Goal: Use online tool/utility: Use online tool/utility

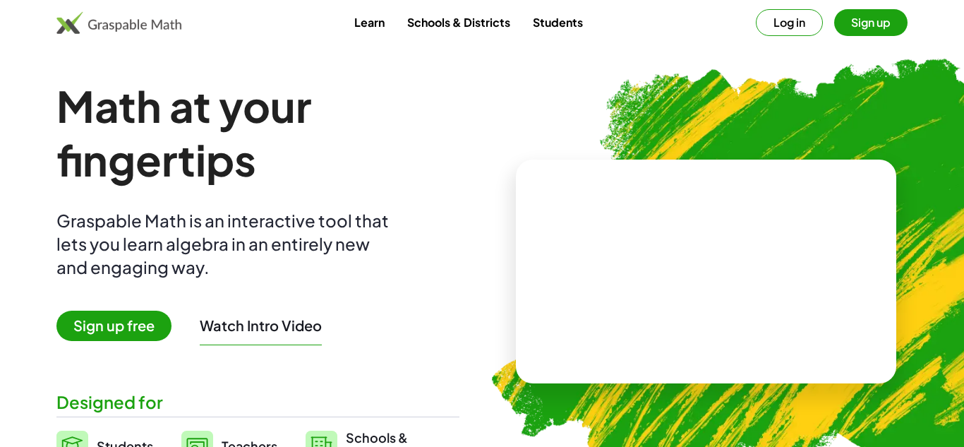
click at [860, 28] on button "Sign up" at bounding box center [870, 22] width 73 height 27
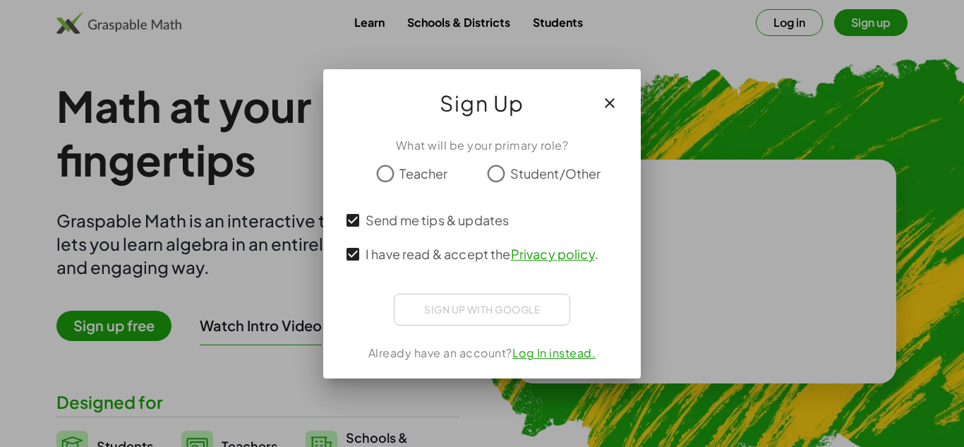
click at [376, 190] on div at bounding box center [482, 196] width 284 height 16
click at [614, 101] on icon "button" at bounding box center [609, 103] width 17 height 17
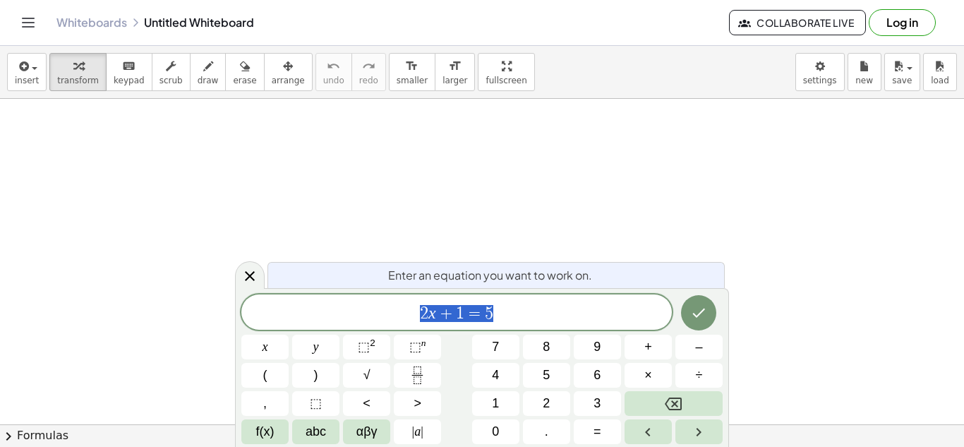
scroll to position [1, 0]
click at [122, 71] on icon "keyboard" at bounding box center [128, 66] width 13 height 17
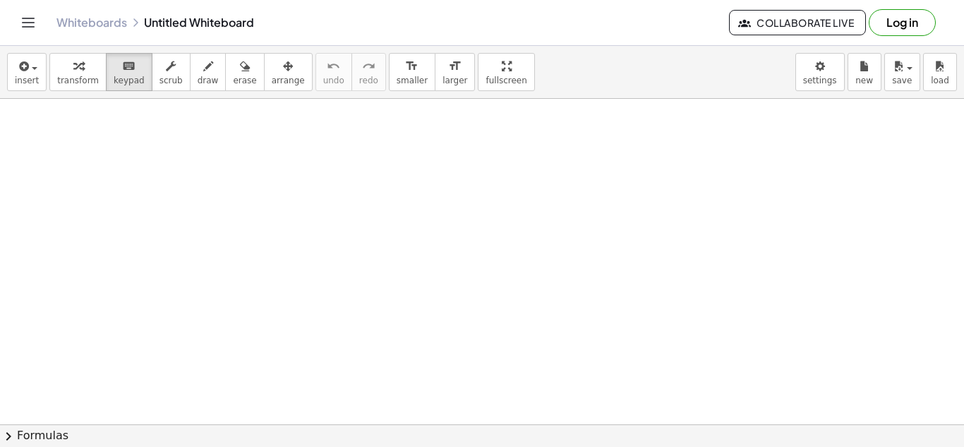
click at [75, 60] on icon "button" at bounding box center [78, 66] width 10 height 17
click at [120, 88] on button "keyboard keypad" at bounding box center [129, 72] width 47 height 38
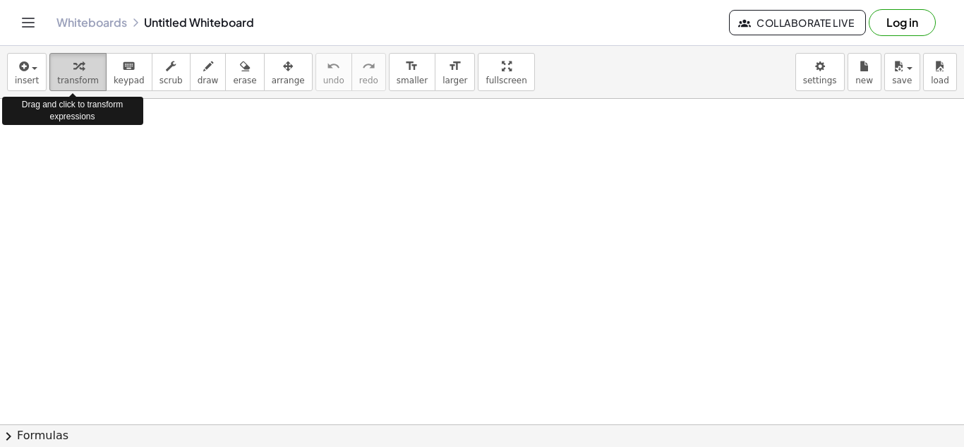
click at [57, 85] on span "transform" at bounding box center [78, 80] width 42 height 10
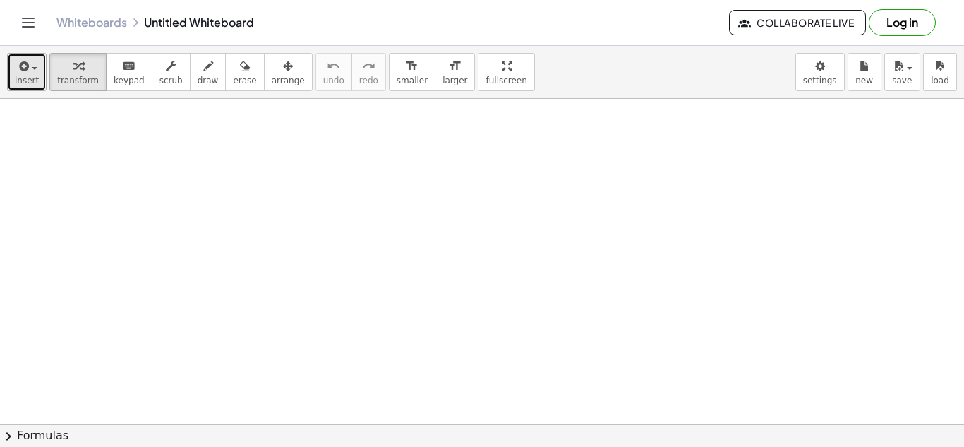
click at [23, 86] on button "insert" at bounding box center [27, 72] width 40 height 38
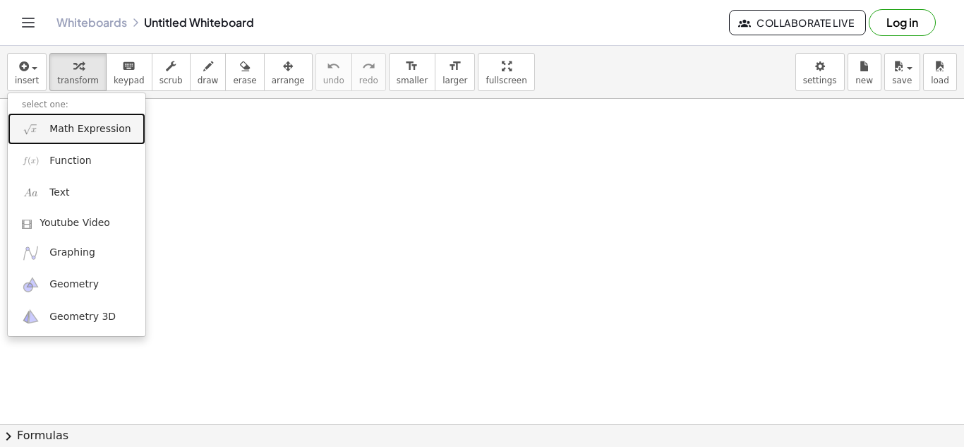
click at [93, 138] on link "Math Expression" at bounding box center [77, 129] width 138 height 32
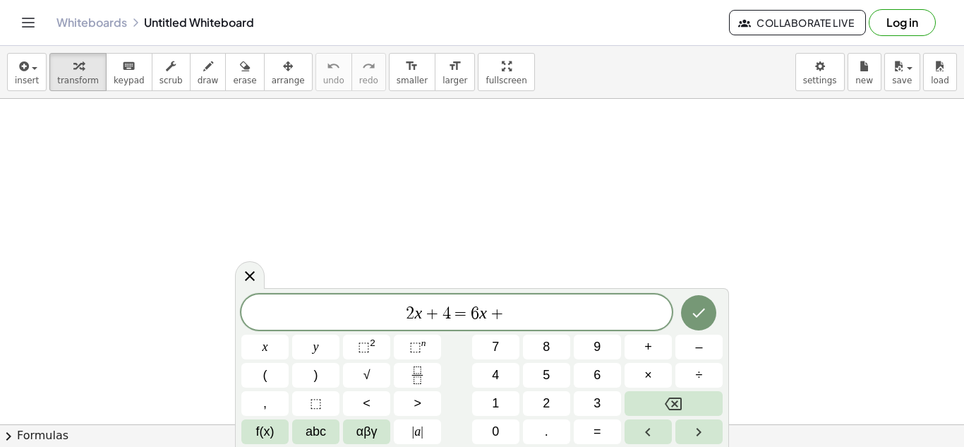
scroll to position [8, 0]
click at [289, 334] on div at bounding box center [264, 346] width 47 height 25
click at [705, 312] on icon "Done" at bounding box center [698, 312] width 17 height 17
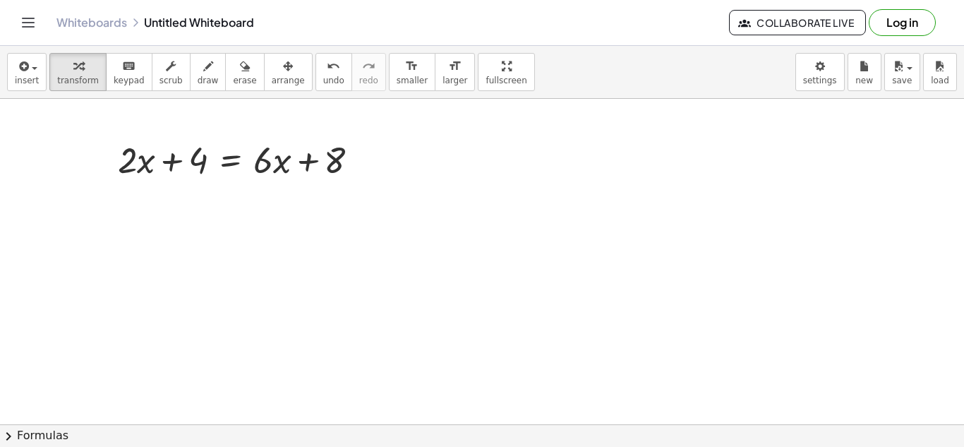
scroll to position [0, 0]
click at [212, 148] on div at bounding box center [244, 159] width 267 height 48
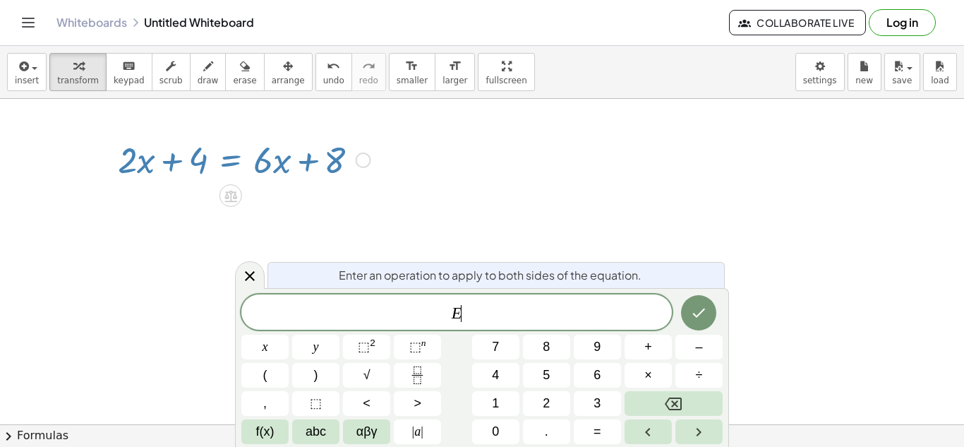
scroll to position [9, 0]
click at [361, 161] on div at bounding box center [364, 160] width 16 height 16
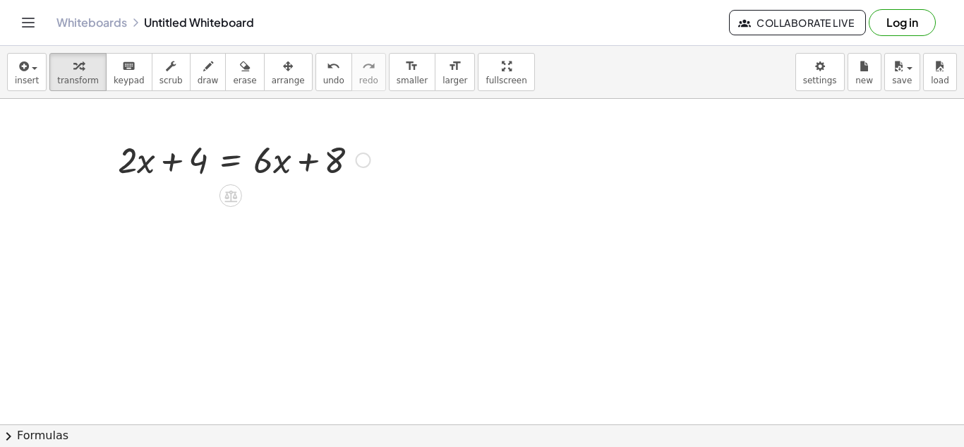
click at [358, 162] on div "Fix a mistake Transform line Copy line as LaTeX Copy derivation as LaTeX Expand…" at bounding box center [364, 160] width 16 height 16
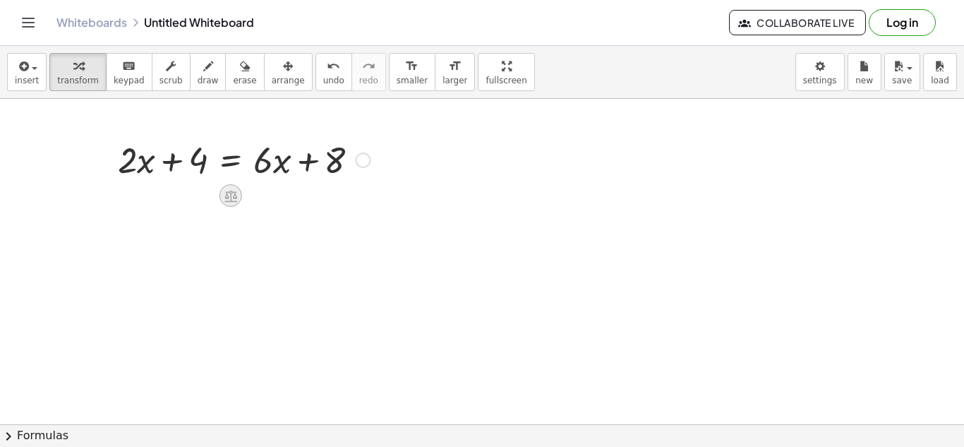
click at [234, 189] on icon at bounding box center [230, 195] width 15 height 15
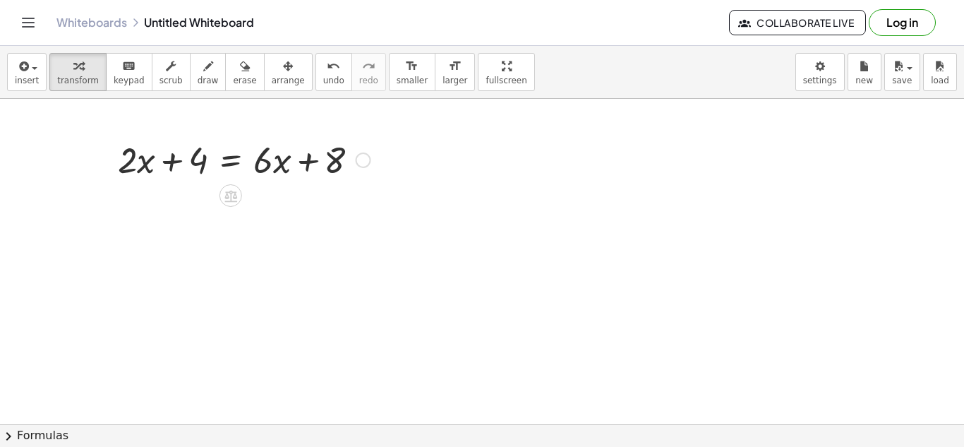
click at [360, 157] on div "Fix a mistake Transform line Copy line as LaTeX Copy derivation as LaTeX Expand…" at bounding box center [364, 160] width 16 height 16
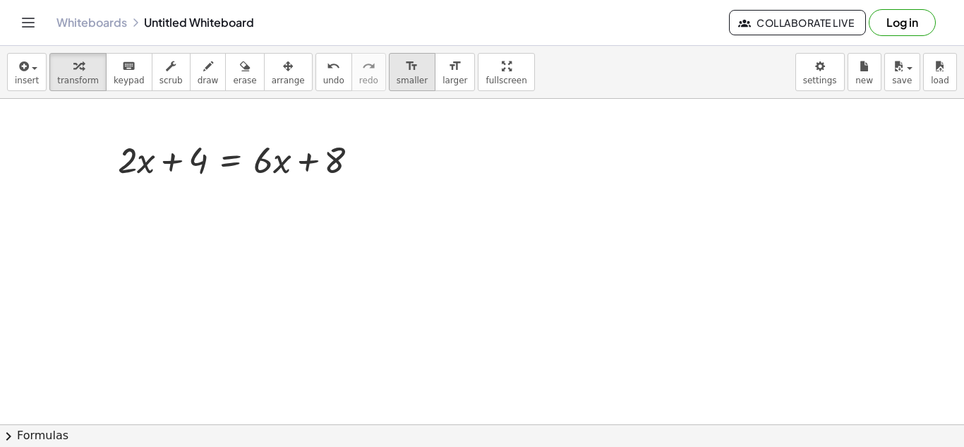
click at [396, 84] on span "smaller" at bounding box center [411, 80] width 31 height 10
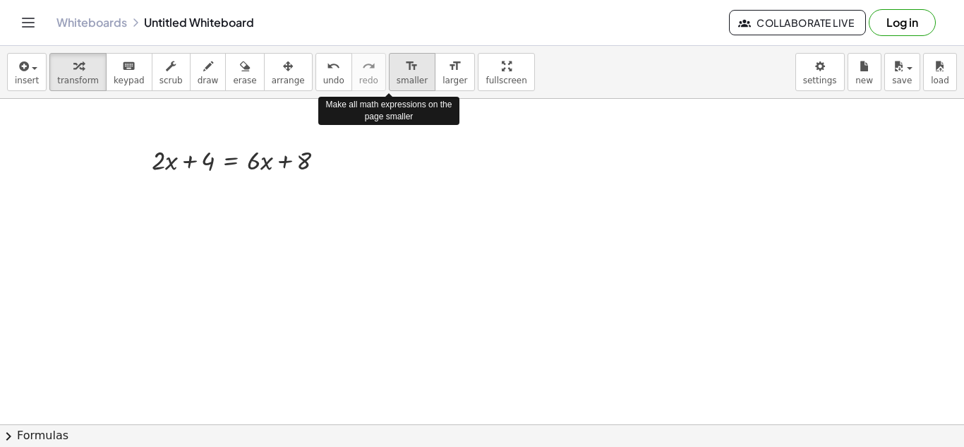
click at [406, 83] on button "format_size smaller" at bounding box center [412, 72] width 47 height 38
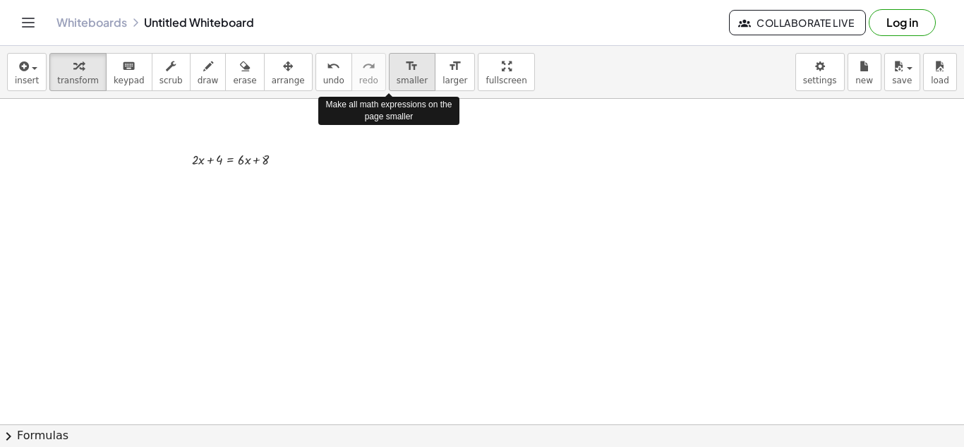
click at [406, 83] on button "format_size smaller" at bounding box center [412, 72] width 47 height 38
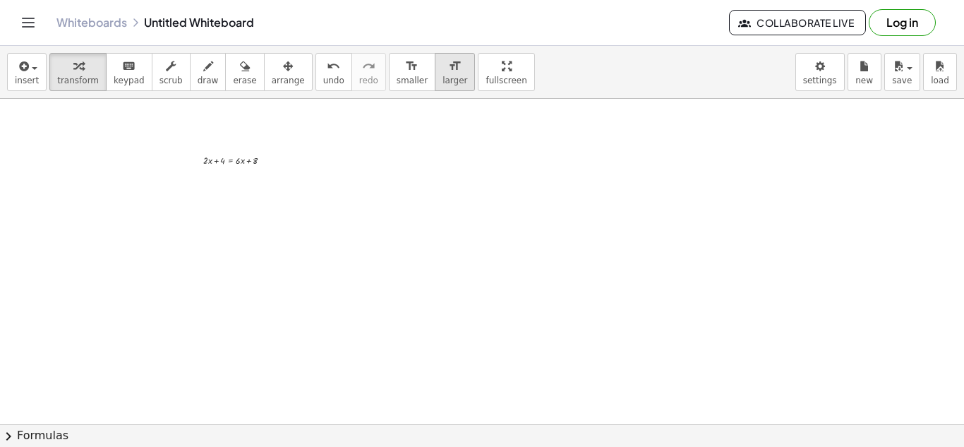
click at [435, 83] on button "format_size larger" at bounding box center [455, 72] width 40 height 38
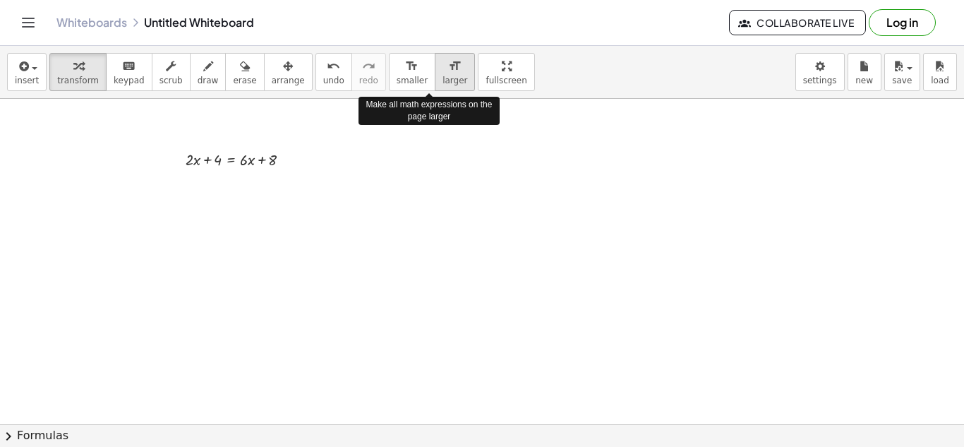
click at [435, 83] on button "format_size larger" at bounding box center [455, 72] width 40 height 38
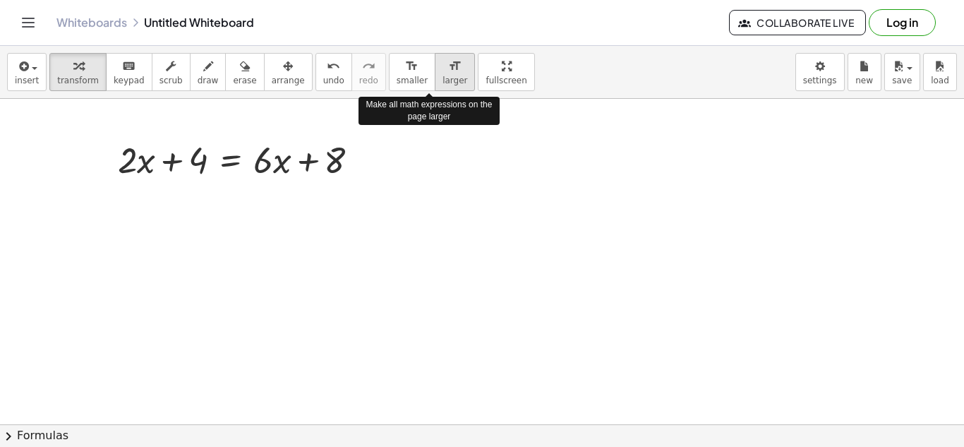
click at [435, 83] on button "format_size larger" at bounding box center [455, 72] width 40 height 38
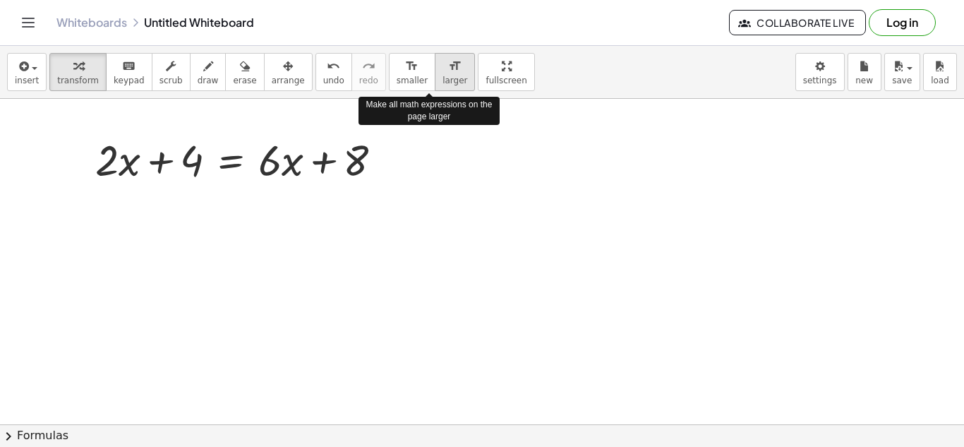
click at [435, 83] on button "format_size larger" at bounding box center [455, 72] width 40 height 38
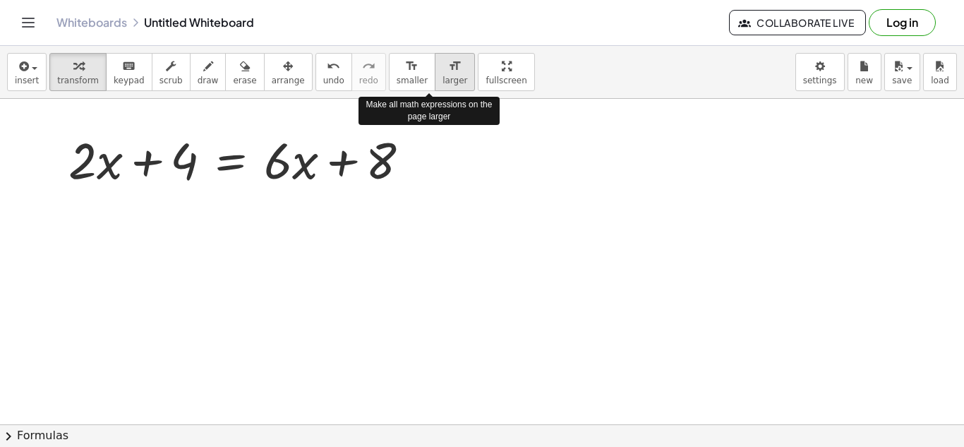
click at [435, 83] on button "format_size larger" at bounding box center [455, 72] width 40 height 38
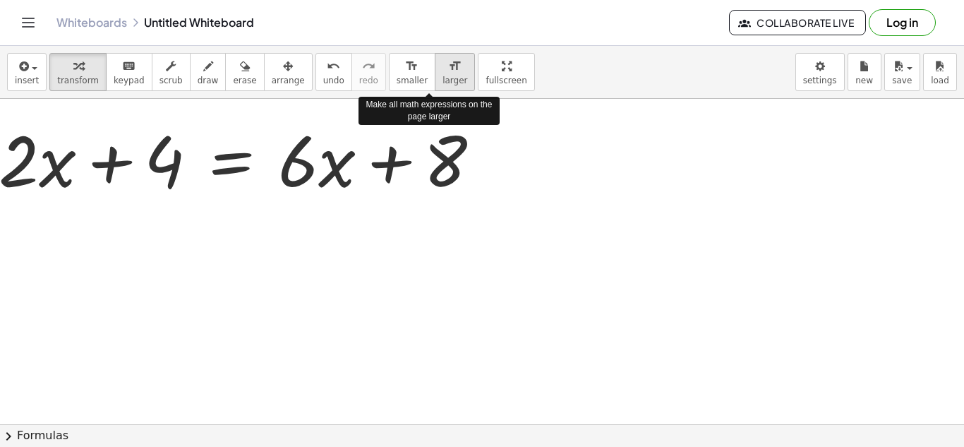
click at [435, 83] on button "format_size larger" at bounding box center [455, 72] width 40 height 38
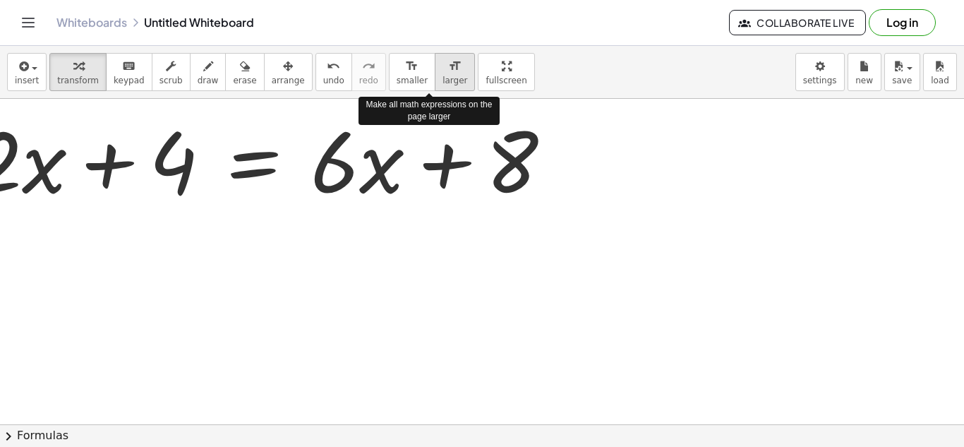
click at [435, 83] on button "format_size larger" at bounding box center [455, 72] width 40 height 38
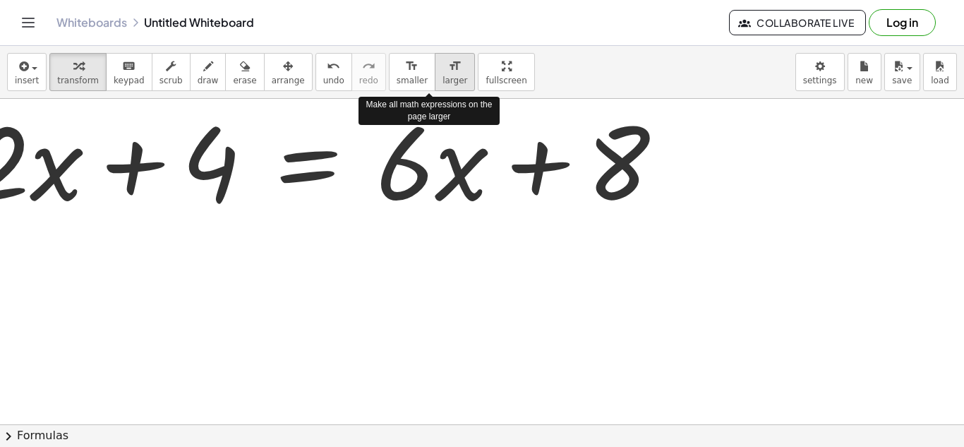
click at [435, 83] on button "format_size larger" at bounding box center [455, 72] width 40 height 38
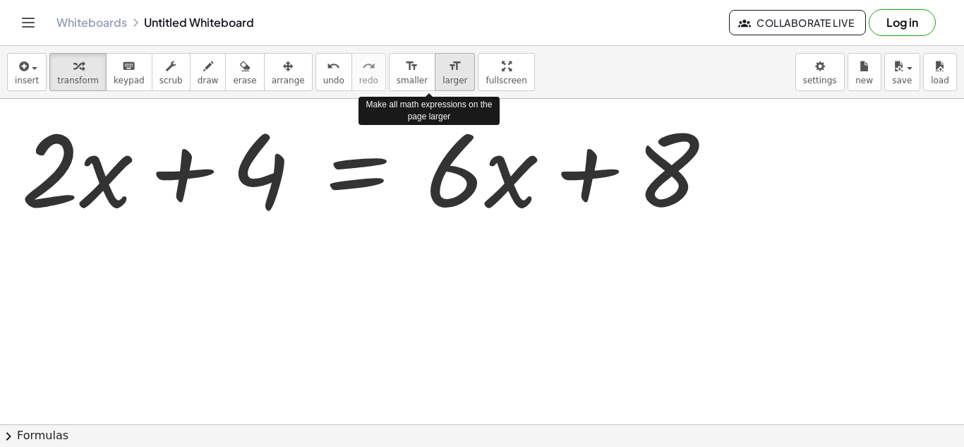
click at [435, 83] on button "format_size larger" at bounding box center [455, 72] width 40 height 38
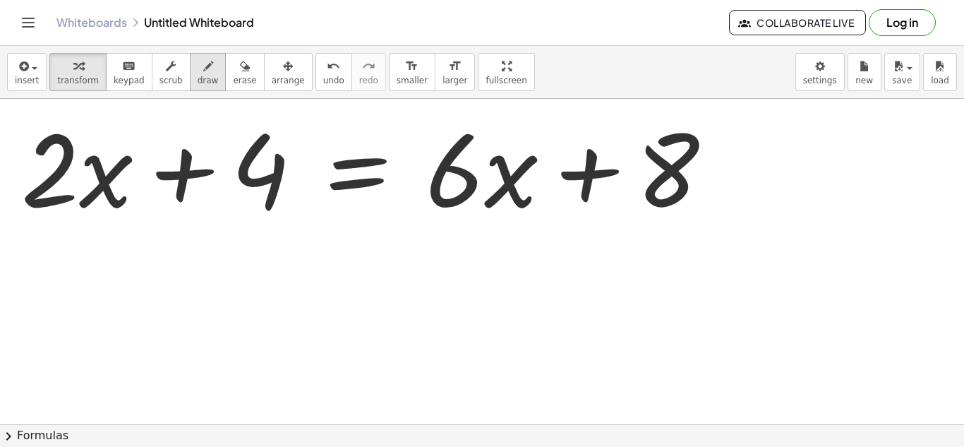
click at [202, 68] on div "button" at bounding box center [208, 65] width 21 height 17
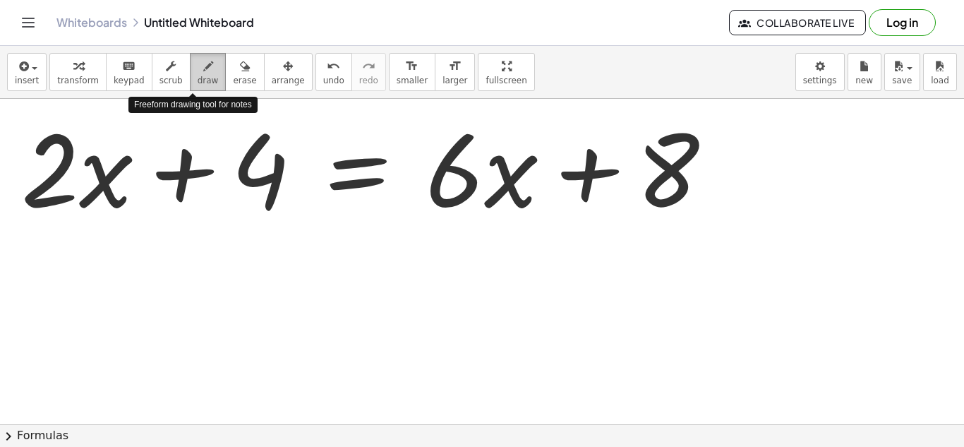
click at [202, 68] on div "button" at bounding box center [208, 65] width 21 height 17
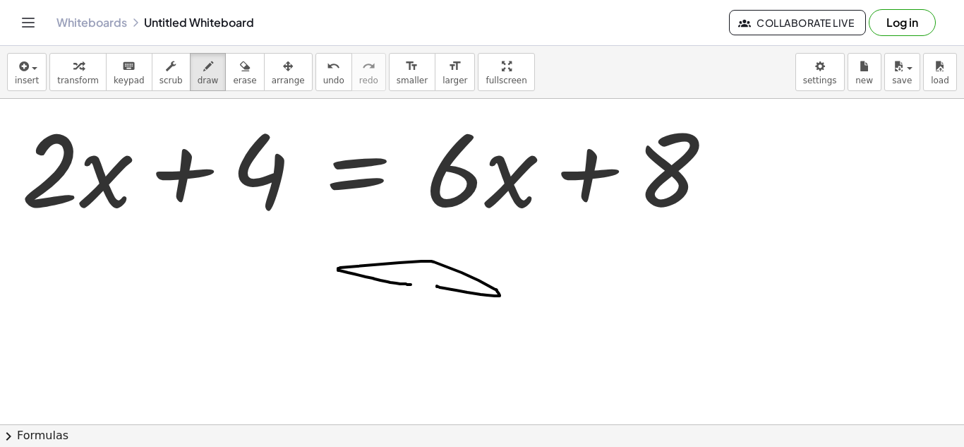
drag, startPoint x: 437, startPoint y: 286, endPoint x: 447, endPoint y: 286, distance: 9.9
drag, startPoint x: 561, startPoint y: 297, endPoint x: 569, endPoint y: 296, distance: 8.5
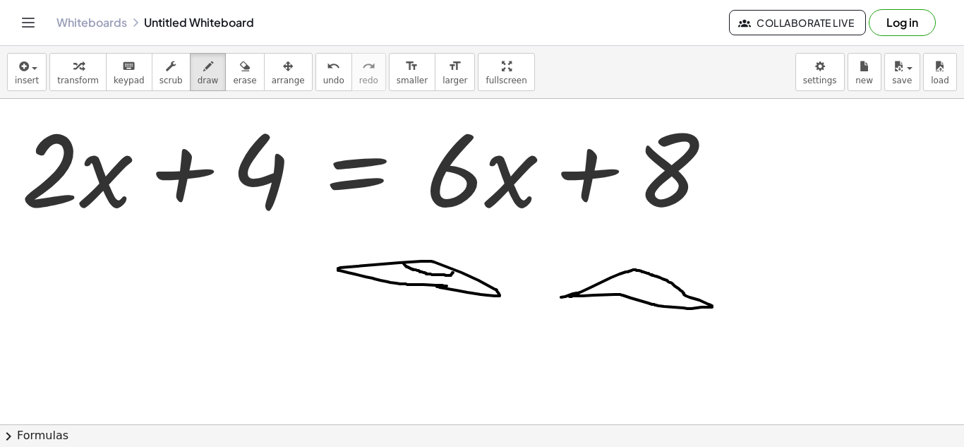
drag, startPoint x: 406, startPoint y: 266, endPoint x: 453, endPoint y: 272, distance: 47.6
drag, startPoint x: 617, startPoint y: 277, endPoint x: 661, endPoint y: 279, distance: 44.5
drag, startPoint x: 505, startPoint y: 351, endPoint x: 519, endPoint y: 357, distance: 15.5
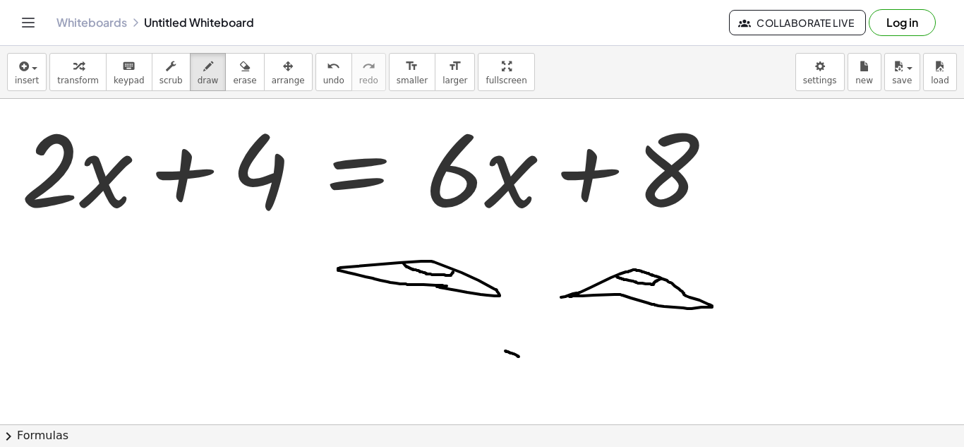
drag, startPoint x: 527, startPoint y: 358, endPoint x: 538, endPoint y: 358, distance: 10.6
drag, startPoint x: 421, startPoint y: 356, endPoint x: 639, endPoint y: 375, distance: 218.8
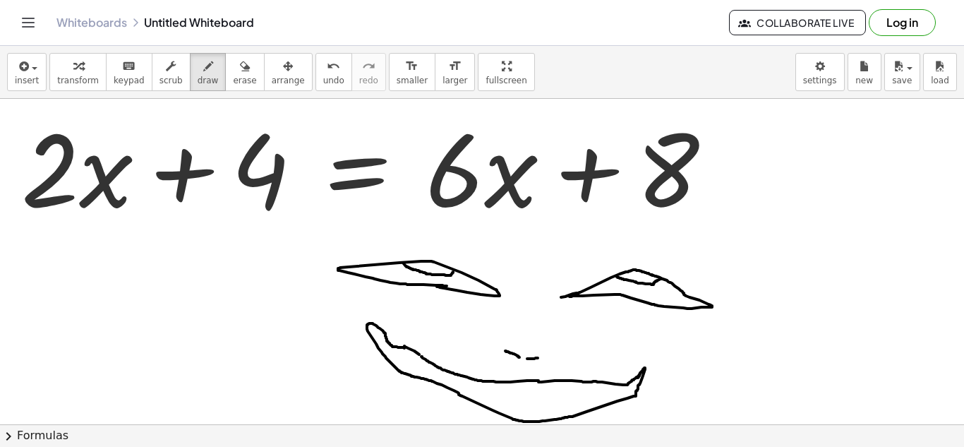
drag, startPoint x: 419, startPoint y: 354, endPoint x: 637, endPoint y: 377, distance: 219.2
drag, startPoint x: 389, startPoint y: 347, endPoint x: 626, endPoint y: 375, distance: 239.4
drag, startPoint x: 556, startPoint y: 417, endPoint x: 596, endPoint y: 398, distance: 44.5
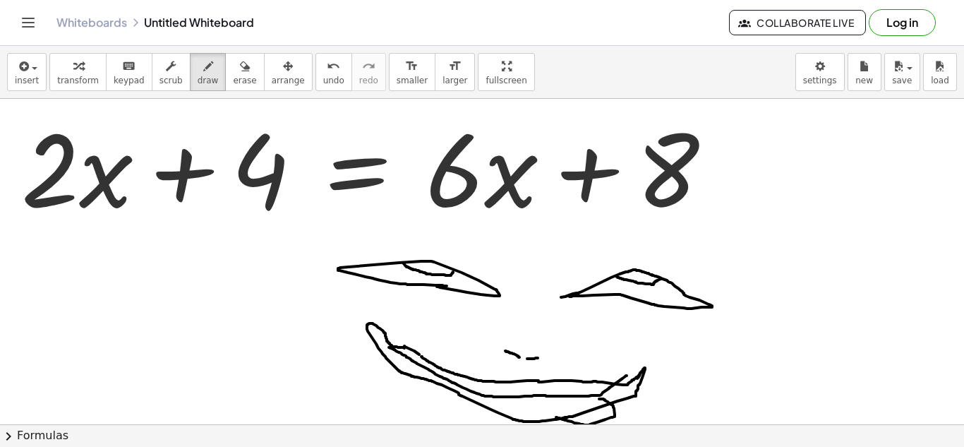
drag, startPoint x: 560, startPoint y: 421, endPoint x: 516, endPoint y: 412, distance: 44.7
drag, startPoint x: 539, startPoint y: 296, endPoint x: 535, endPoint y: 313, distance: 18.1
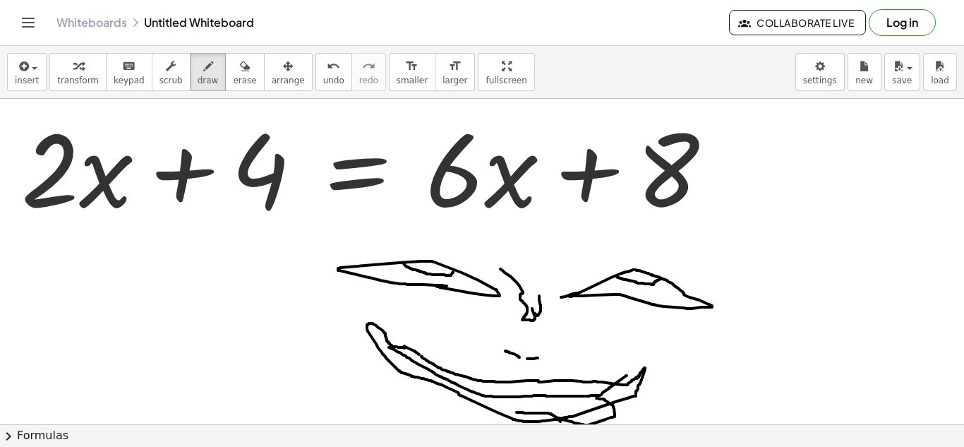
drag, startPoint x: 532, startPoint y: 308, endPoint x: 298, endPoint y: 299, distance: 233.7
click at [327, 66] on icon "undo" at bounding box center [333, 66] width 13 height 17
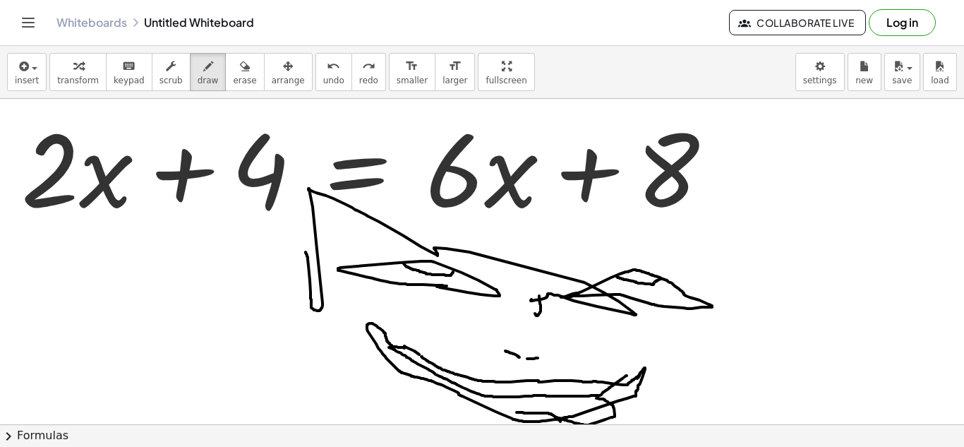
drag, startPoint x: 305, startPoint y: 252, endPoint x: 534, endPoint y: 296, distance: 232.9
drag, startPoint x: 637, startPoint y: 311, endPoint x: 715, endPoint y: 204, distance: 132.8
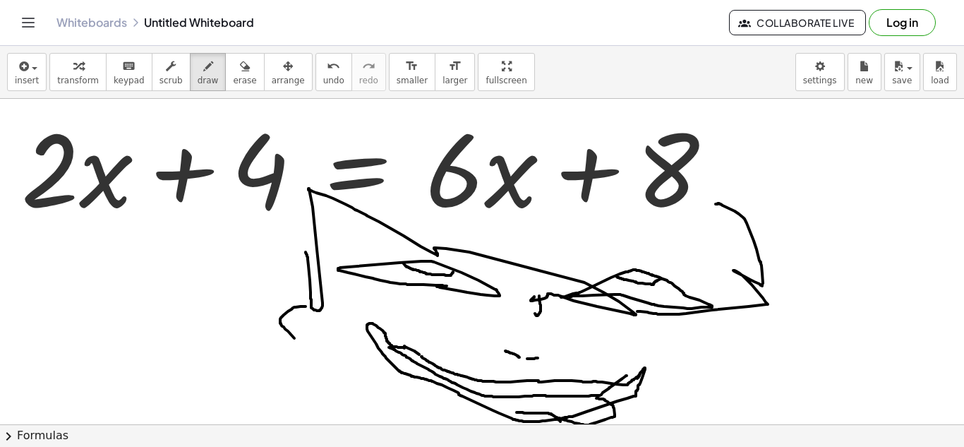
drag, startPoint x: 305, startPoint y: 306, endPoint x: 305, endPoint y: 348, distance: 41.6
drag, startPoint x: 720, startPoint y: 341, endPoint x: 744, endPoint y: 368, distance: 35.5
drag, startPoint x: 607, startPoint y: 249, endPoint x: 722, endPoint y: 281, distance: 119.5
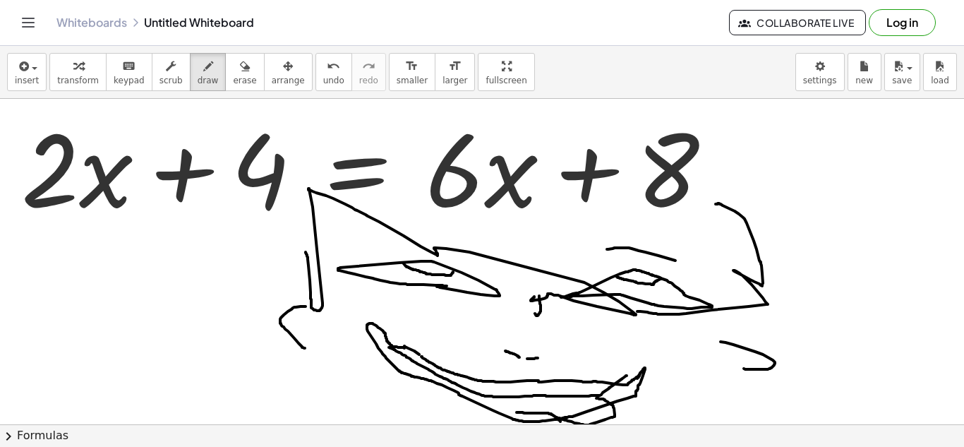
drag, startPoint x: 467, startPoint y: 255, endPoint x: 349, endPoint y: 241, distance: 118.7
drag, startPoint x: 318, startPoint y: 310, endPoint x: 336, endPoint y: 470, distance: 160.4
click at [336, 446] on html "Graspable Math Activities Get Started Activity Bank Assigned Work Classes White…" at bounding box center [482, 223] width 964 height 447
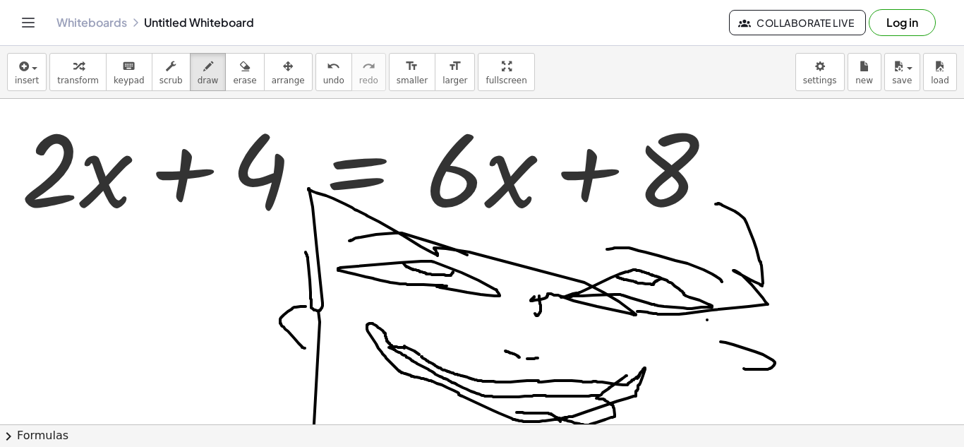
drag, startPoint x: 706, startPoint y: 305, endPoint x: 654, endPoint y: 478, distance: 181.2
click at [654, 446] on html "Graspable Math Activities Get Started Activity Bank Assigned Work Classes White…" at bounding box center [482, 223] width 964 height 447
drag, startPoint x: 346, startPoint y: 349, endPoint x: 356, endPoint y: 339, distance: 13.5
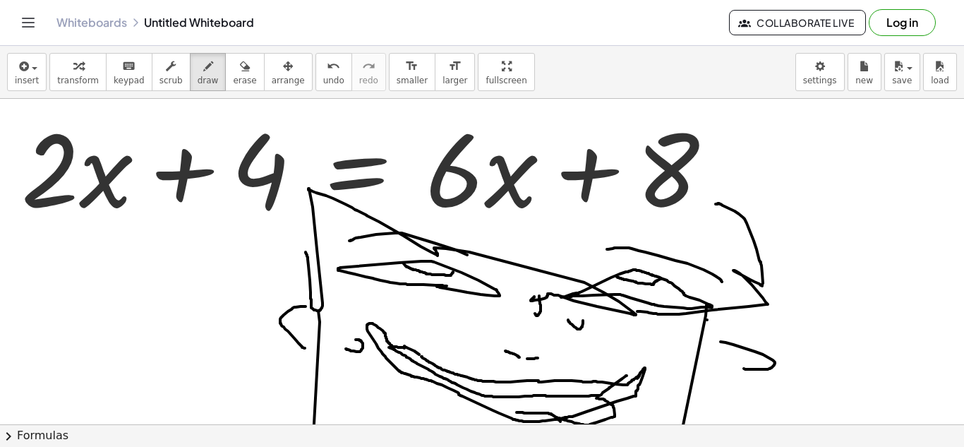
drag, startPoint x: 568, startPoint y: 320, endPoint x: 581, endPoint y: 317, distance: 13.7
drag, startPoint x: 344, startPoint y: 237, endPoint x: 351, endPoint y: 231, distance: 10.0
drag, startPoint x: 662, startPoint y: 421, endPoint x: 670, endPoint y: 415, distance: 10.0
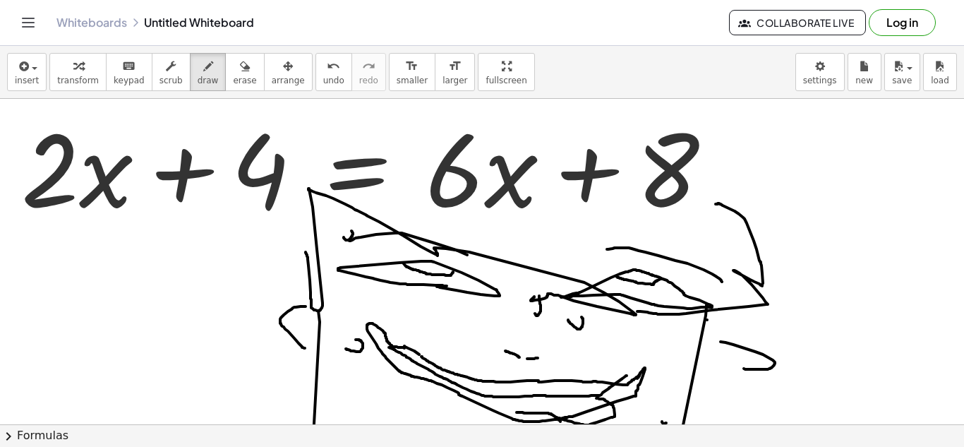
drag, startPoint x: 365, startPoint y: 285, endPoint x: 447, endPoint y: 296, distance: 82.5
drag, startPoint x: 589, startPoint y: 310, endPoint x: 698, endPoint y: 310, distance: 109.4
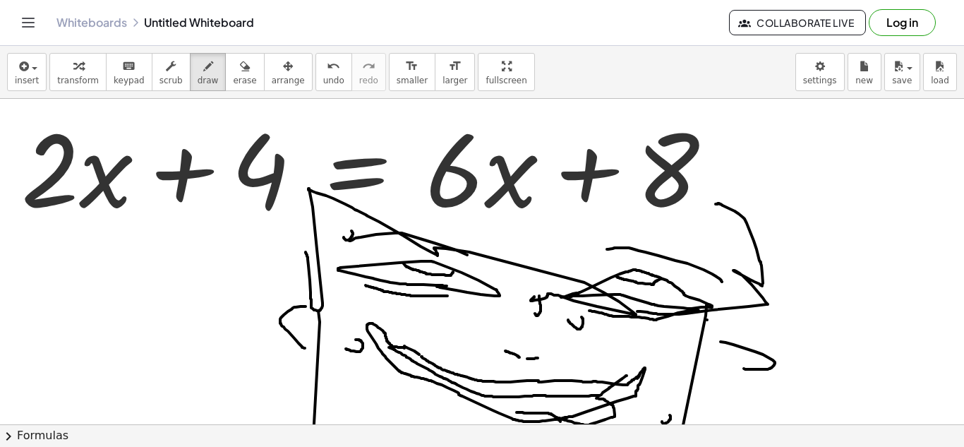
click at [225, 85] on button "erase" at bounding box center [244, 72] width 39 height 38
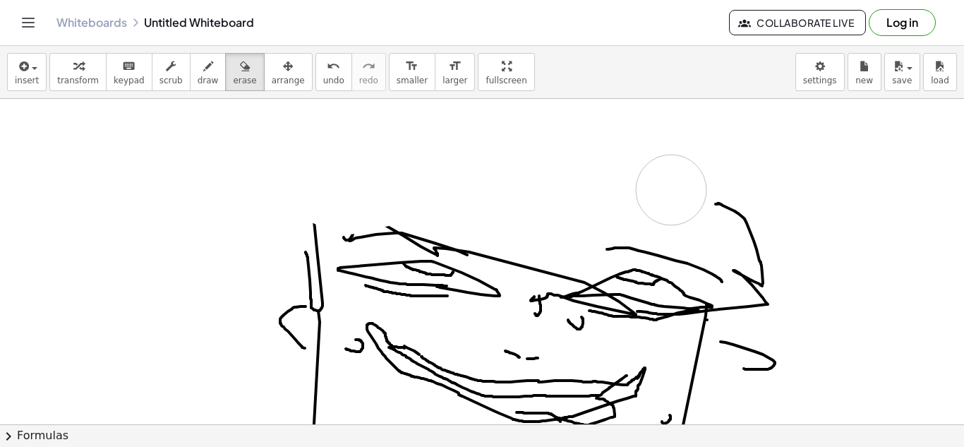
drag, startPoint x: 208, startPoint y: 138, endPoint x: 320, endPoint y: 150, distance: 112.8
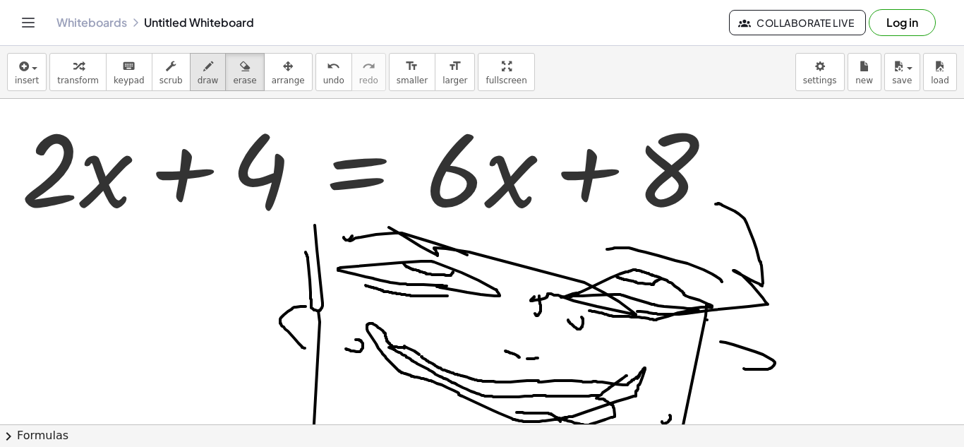
click at [198, 64] on div "button" at bounding box center [208, 65] width 21 height 17
click at [122, 64] on icon "keyboard" at bounding box center [128, 66] width 13 height 17
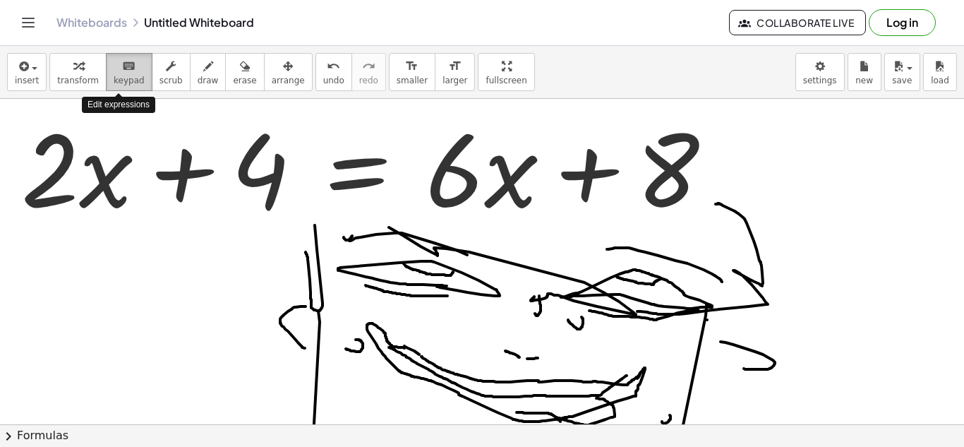
click at [126, 85] on span "keypad" at bounding box center [129, 80] width 31 height 10
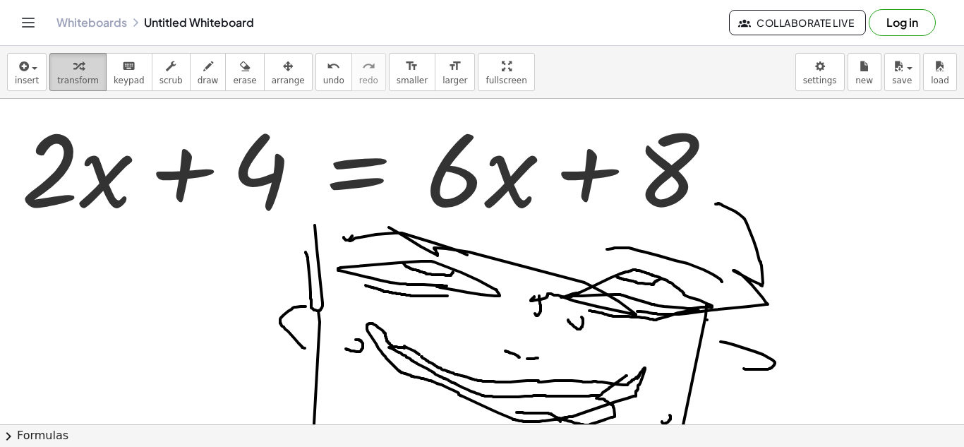
click at [78, 64] on div "button" at bounding box center [78, 65] width 42 height 17
click at [660, 187] on div at bounding box center [372, 166] width 717 height 129
click at [734, 159] on div at bounding box center [752, 168] width 47 height 47
